Goal: Obtain resource: Obtain resource

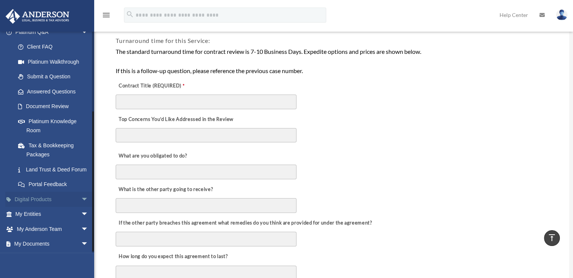
scroll to position [122, 0]
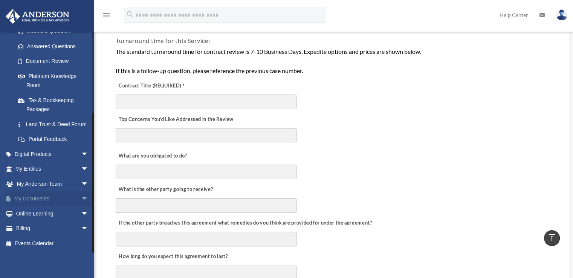
click at [81, 198] on span "arrow_drop_down" at bounding box center [88, 198] width 15 height 15
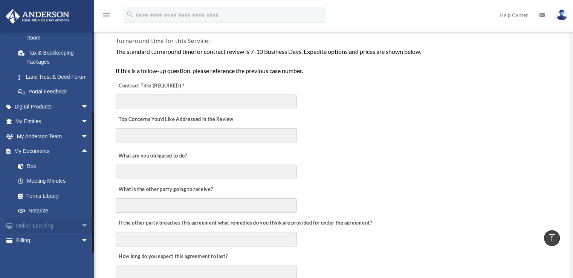
scroll to position [182, 0]
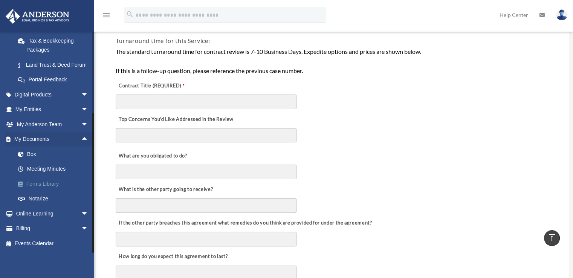
click at [44, 183] on link "Forms Library" at bounding box center [55, 183] width 89 height 15
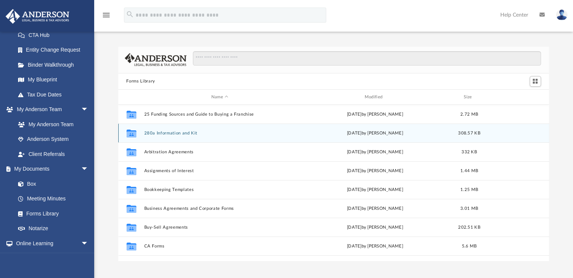
scroll to position [123, 0]
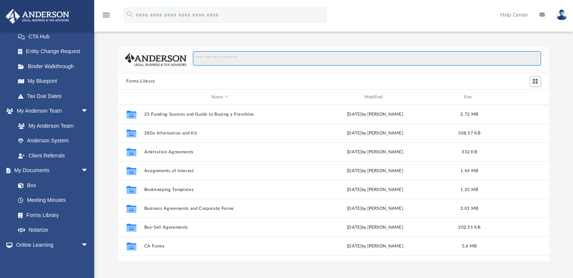
click at [224, 58] on input "Search files and folders" at bounding box center [366, 58] width 347 height 14
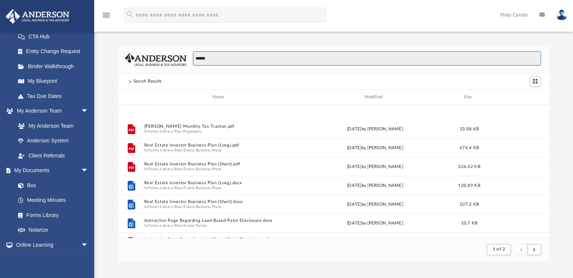
scroll to position [188, 0]
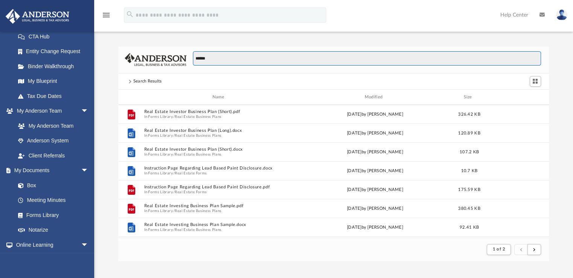
drag, startPoint x: 218, startPoint y: 61, endPoint x: 176, endPoint y: 55, distance: 42.6
click at [176, 55] on div "******" at bounding box center [333, 60] width 431 height 27
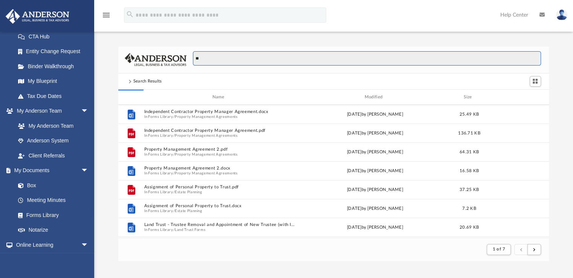
type input "*"
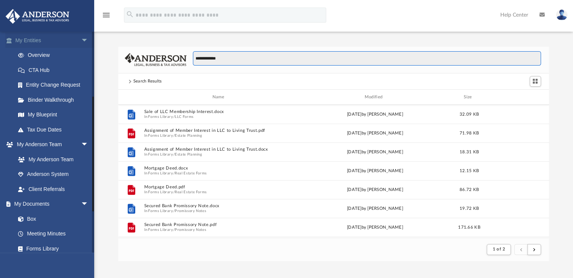
scroll to position [0, 0]
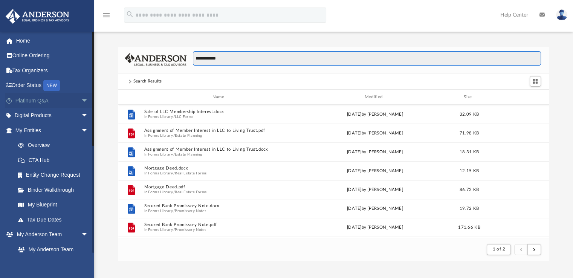
type input "**********"
click at [81, 99] on span "arrow_drop_down" at bounding box center [88, 100] width 15 height 15
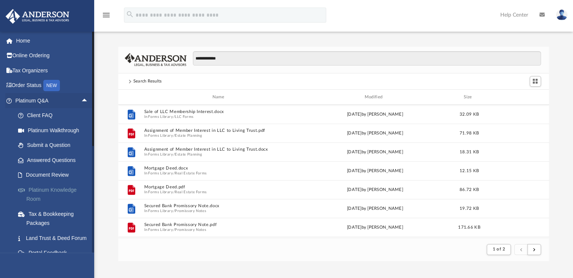
click at [47, 190] on link "Platinum Knowledge Room" at bounding box center [55, 194] width 89 height 24
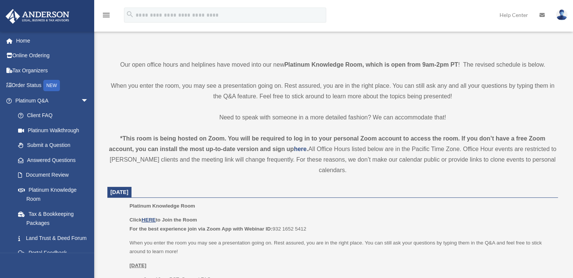
scroll to position [226, 0]
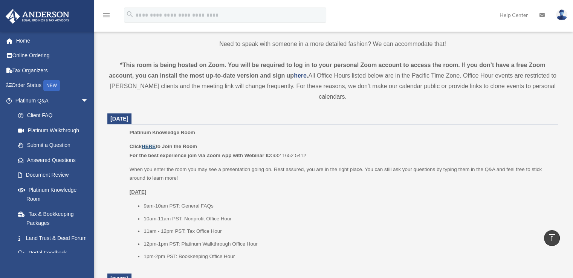
click at [151, 145] on u "HERE" at bounding box center [149, 146] width 14 height 6
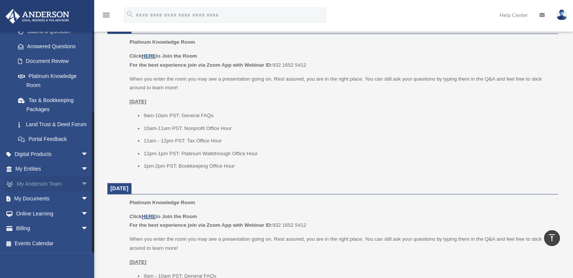
scroll to position [376, 0]
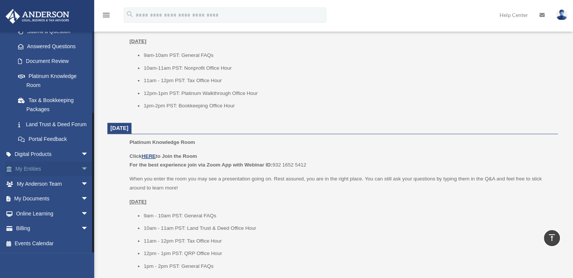
click at [81, 169] on span "arrow_drop_down" at bounding box center [88, 168] width 15 height 15
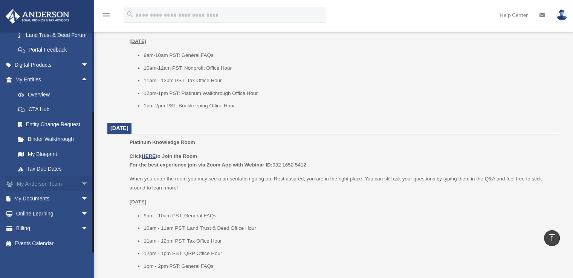
scroll to position [212, 0]
click at [81, 197] on span "arrow_drop_down" at bounding box center [88, 198] width 15 height 15
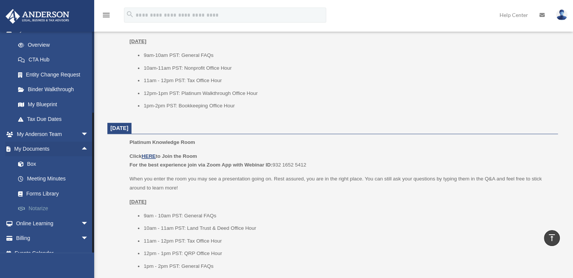
scroll to position [271, 0]
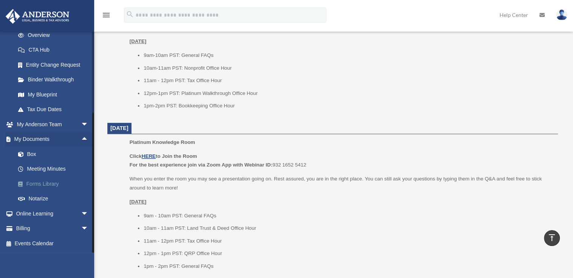
click at [54, 182] on link "Forms Library" at bounding box center [55, 183] width 89 height 15
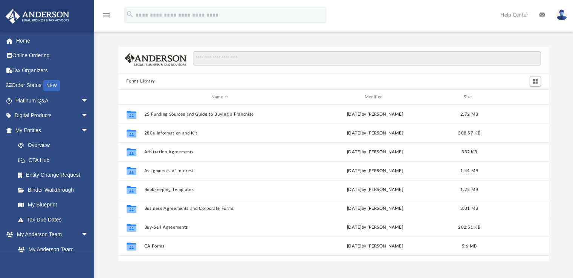
scroll to position [165, 425]
click at [259, 59] on input "Search files and folders" at bounding box center [366, 58] width 347 height 14
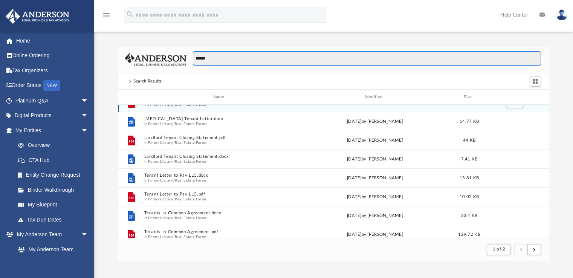
scroll to position [75, 0]
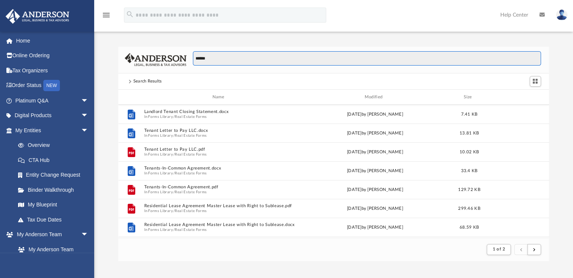
type input "******"
